Goal: Find specific page/section: Find specific page/section

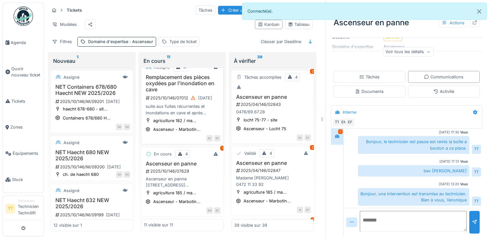
scroll to position [5, 0]
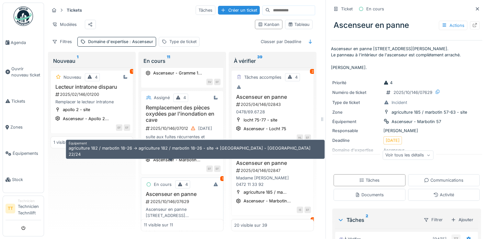
scroll to position [639, 0]
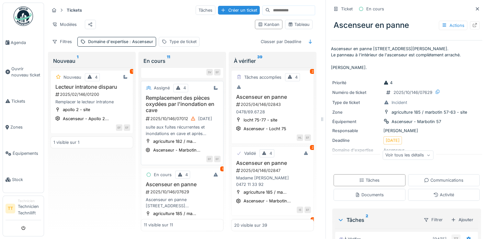
click at [171, 95] on div "Assigné 4 Remplacement des pièces oxydées par l'inondation en cave 2025/10/146/…" at bounding box center [182, 123] width 83 height 84
click at [172, 106] on h3 "Remplacement des pièces oxydées par l'inondation en cave" at bounding box center [182, 104] width 77 height 19
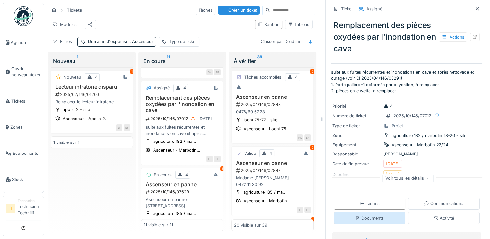
click at [383, 212] on div "Documents" at bounding box center [370, 218] width 72 height 12
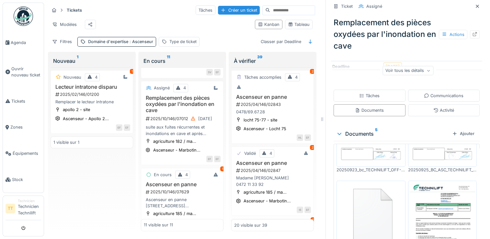
scroll to position [90, 0]
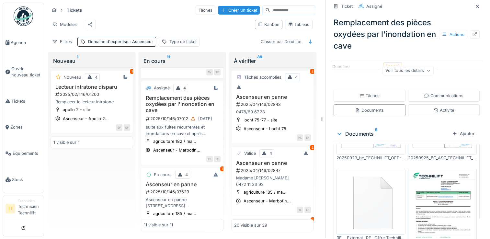
click at [432, 182] on img at bounding box center [443, 216] width 66 height 93
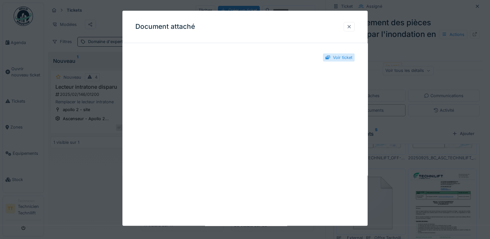
click at [347, 30] on div at bounding box center [349, 26] width 11 height 9
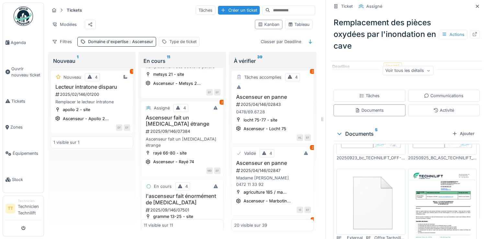
scroll to position [0, 0]
